Goal: Information Seeking & Learning: Learn about a topic

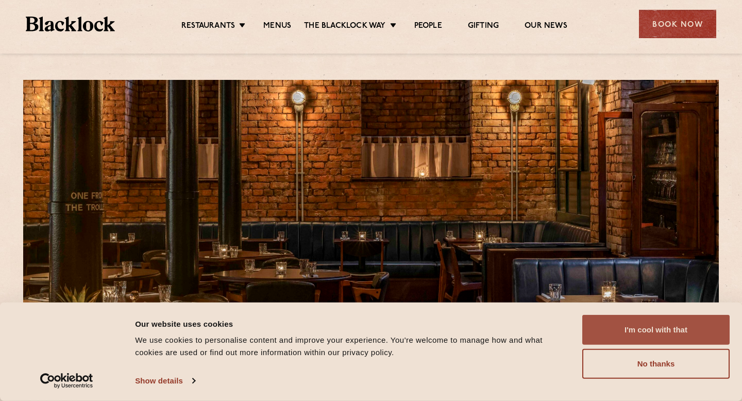
click at [621, 329] on button "I'm cool with that" at bounding box center [655, 330] width 147 height 30
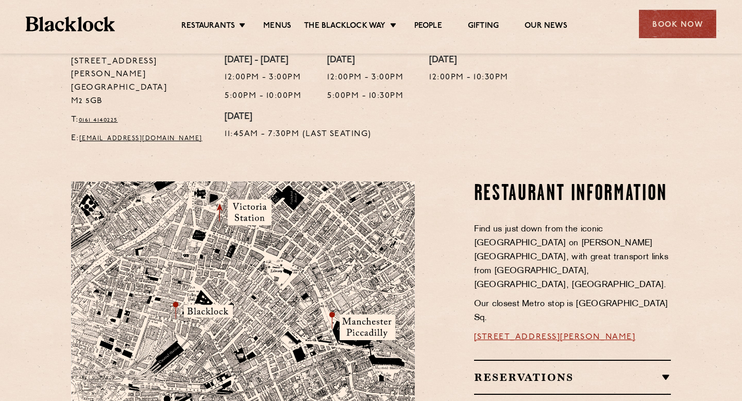
scroll to position [310, 0]
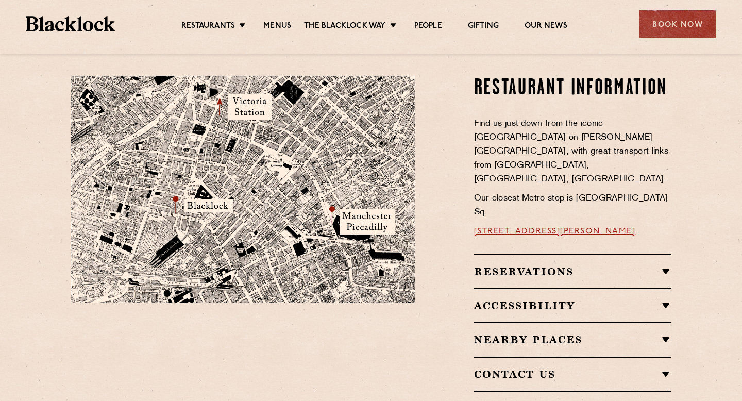
scroll to position [520, 0]
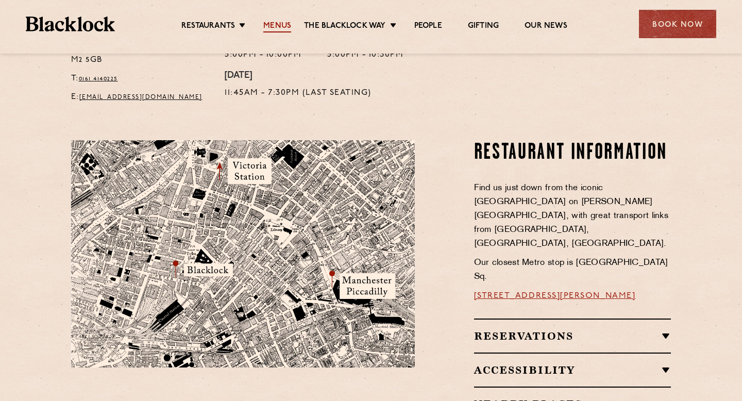
click at [275, 21] on link "Menus" at bounding box center [277, 26] width 28 height 11
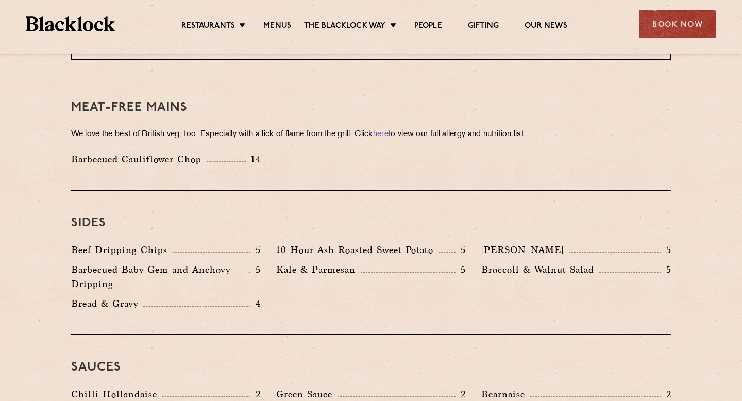
scroll to position [1436, 0]
